Goal: Transaction & Acquisition: Purchase product/service

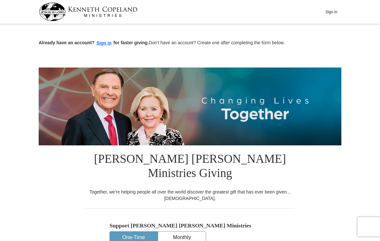
click at [329, 12] on button "Sign In" at bounding box center [331, 12] width 19 height 10
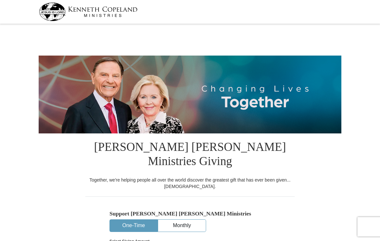
select select "[GEOGRAPHIC_DATA]"
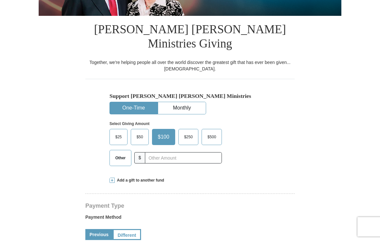
scroll to position [109, 0]
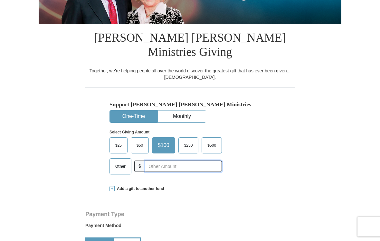
click at [160, 160] on input "text" at bounding box center [183, 165] width 77 height 11
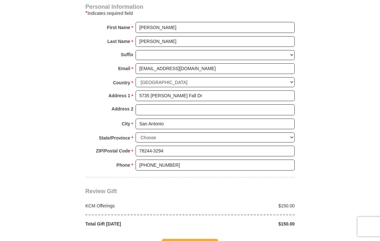
scroll to position [431, 0]
type input "150"
click at [199, 238] on span "Complete Your Gift" at bounding box center [190, 245] width 57 height 14
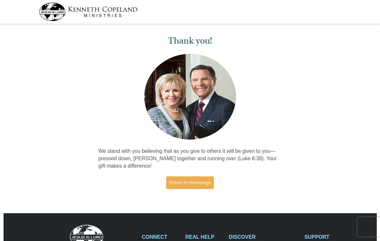
click at [197, 182] on link "Return to Homepage" at bounding box center [190, 182] width 48 height 13
